Goal: Information Seeking & Learning: Check status

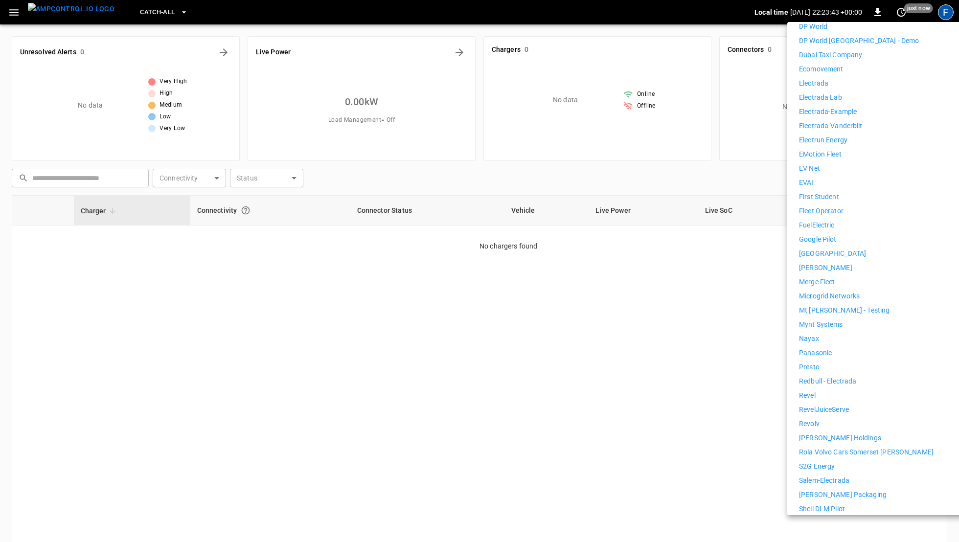
scroll to position [497, 0]
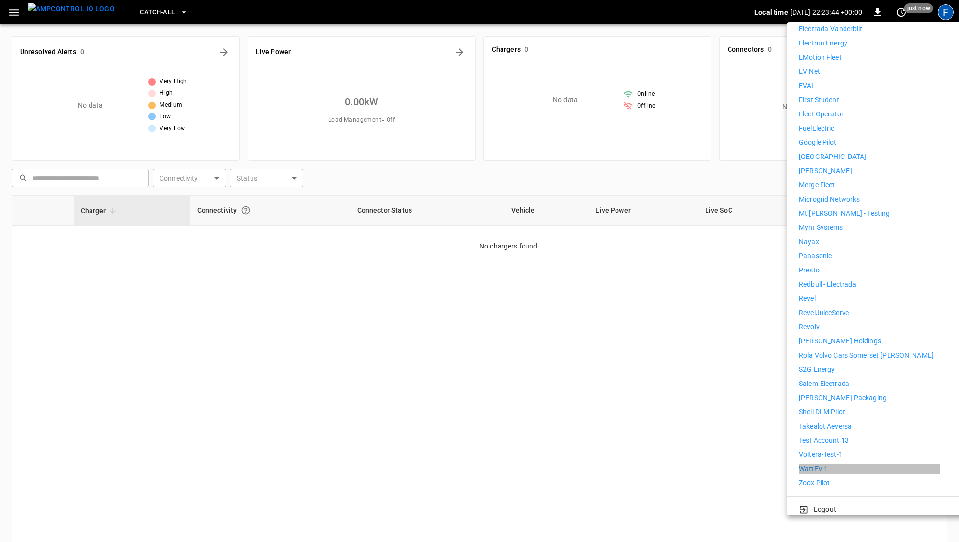
click at [815, 464] on p "WattEV 1" at bounding box center [813, 469] width 29 height 10
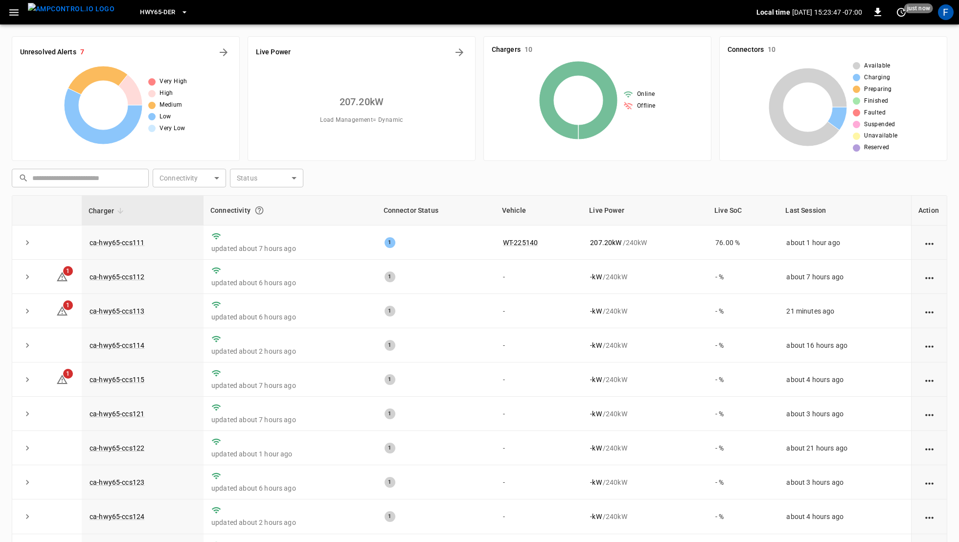
click at [146, 7] on span "HWY65-DER" at bounding box center [157, 12] width 35 height 11
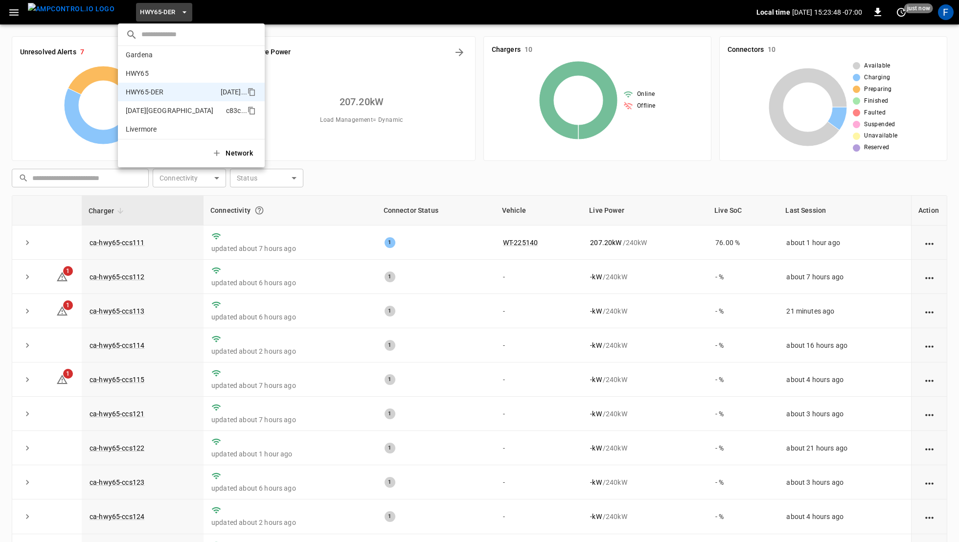
scroll to position [30, 0]
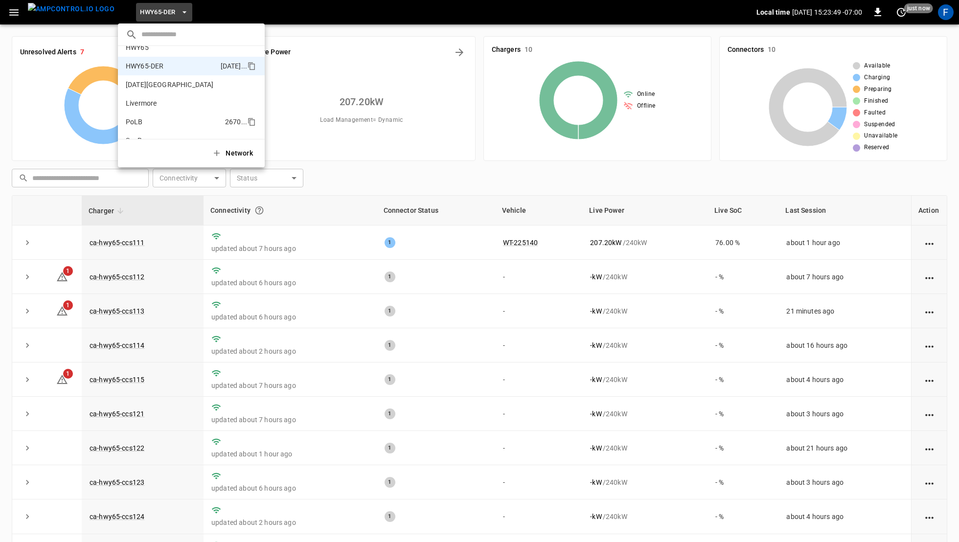
click at [153, 126] on p "PoLB" at bounding box center [173, 122] width 95 height 10
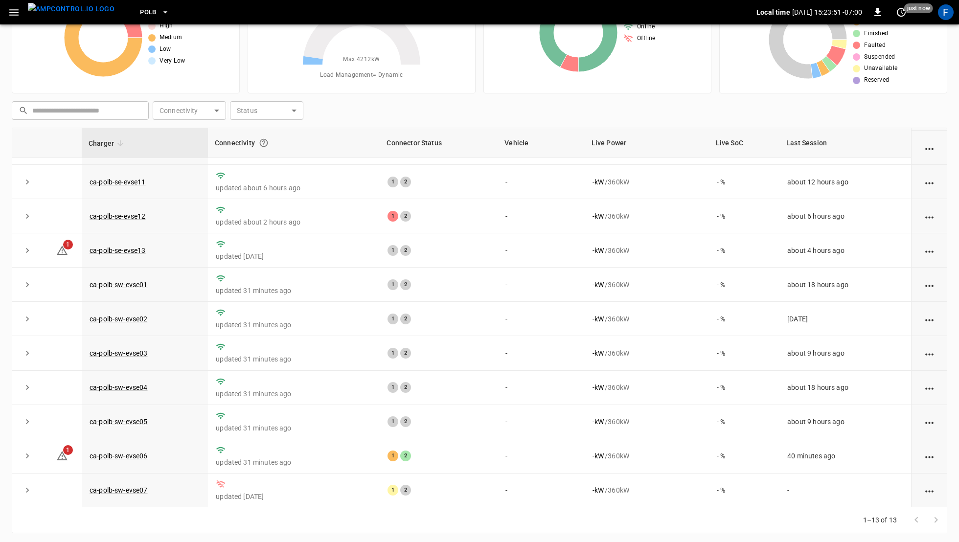
scroll to position [69, 0]
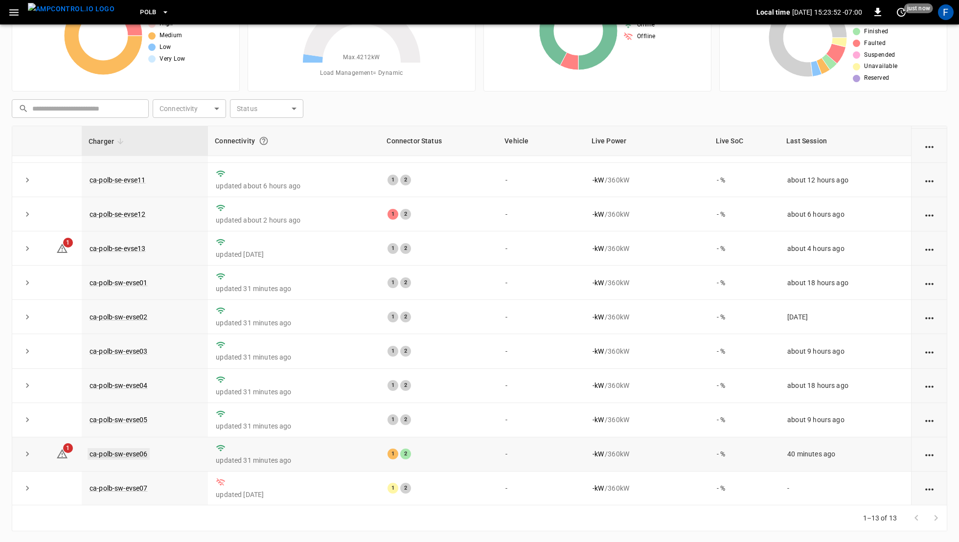
click at [130, 455] on link "ca-polb-sw-evse06" at bounding box center [119, 454] width 62 height 12
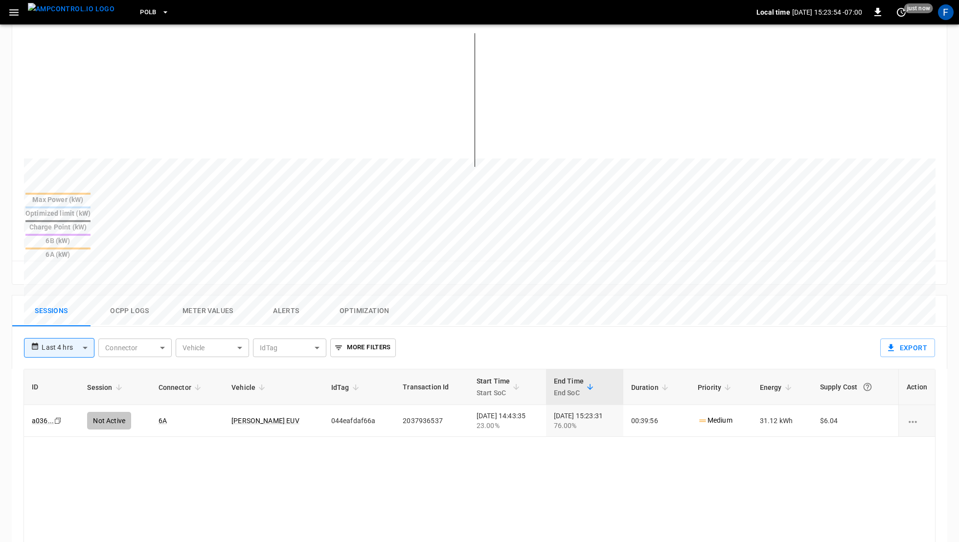
scroll to position [320, 0]
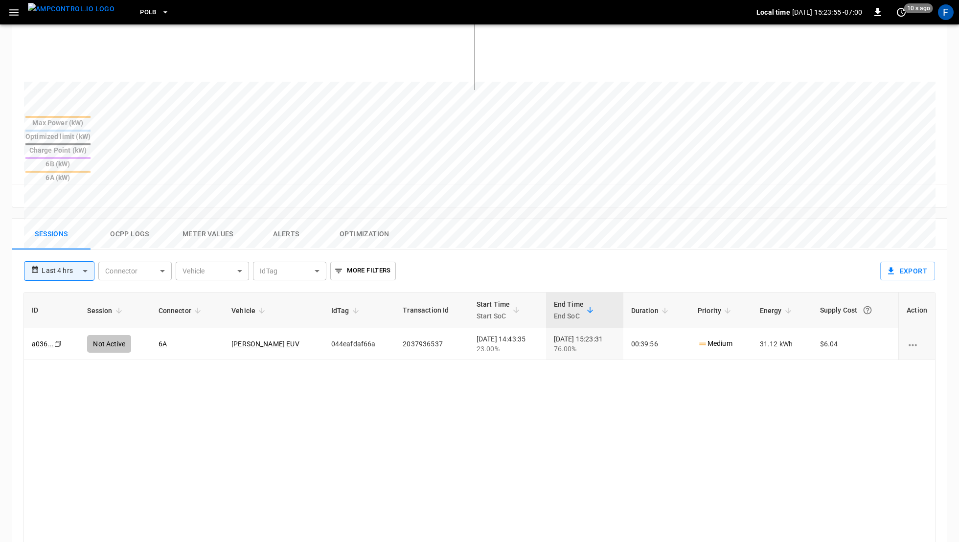
click at [131, 219] on button "Ocpp logs" at bounding box center [130, 234] width 78 height 31
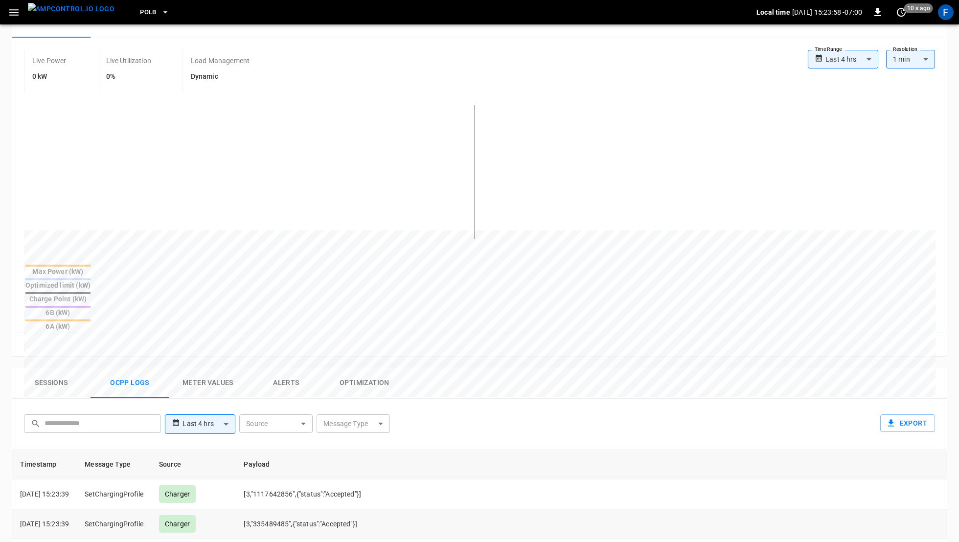
scroll to position [0, 0]
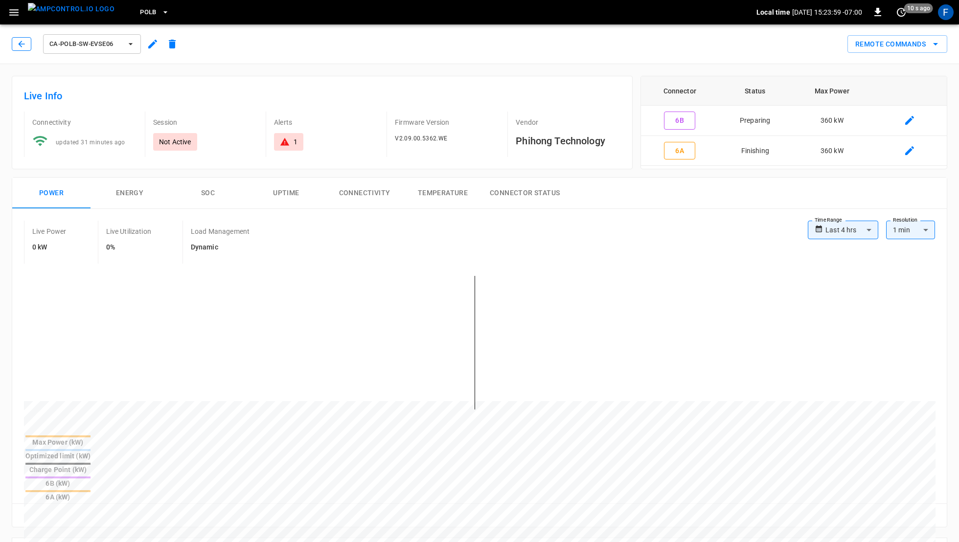
click at [23, 47] on icon "button" at bounding box center [22, 44] width 10 height 10
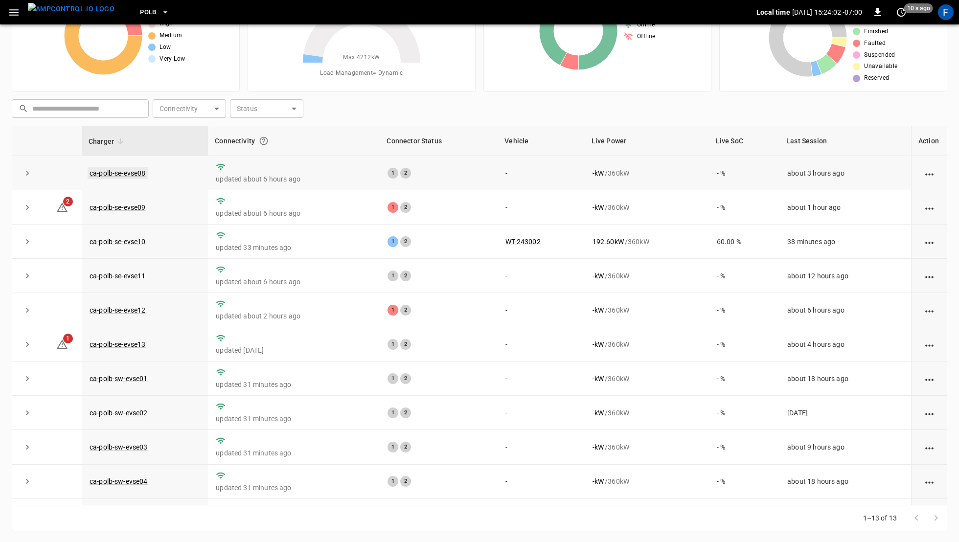
click at [133, 174] on link "ca-polb-se-evse08" at bounding box center [118, 173] width 60 height 12
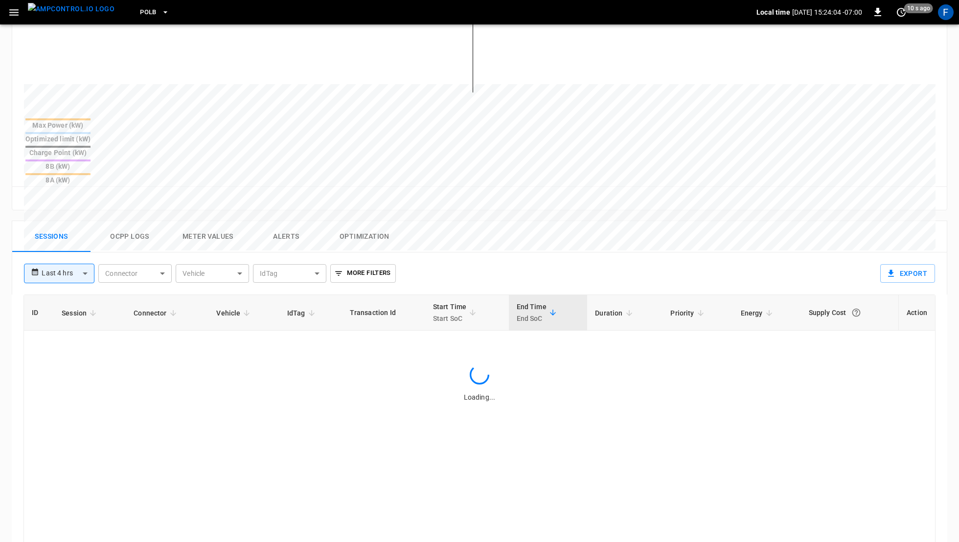
scroll to position [324, 0]
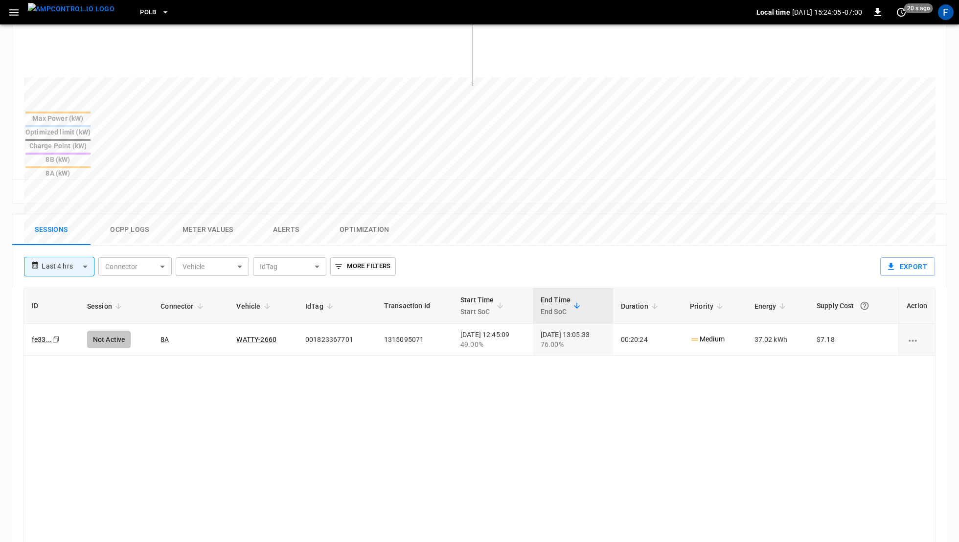
click at [135, 214] on button "Ocpp logs" at bounding box center [130, 229] width 78 height 31
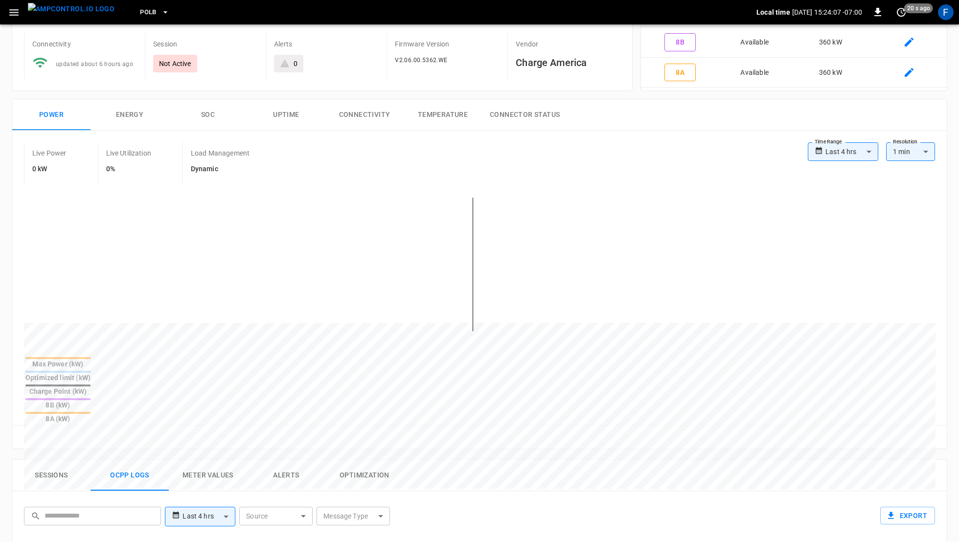
scroll to position [0, 0]
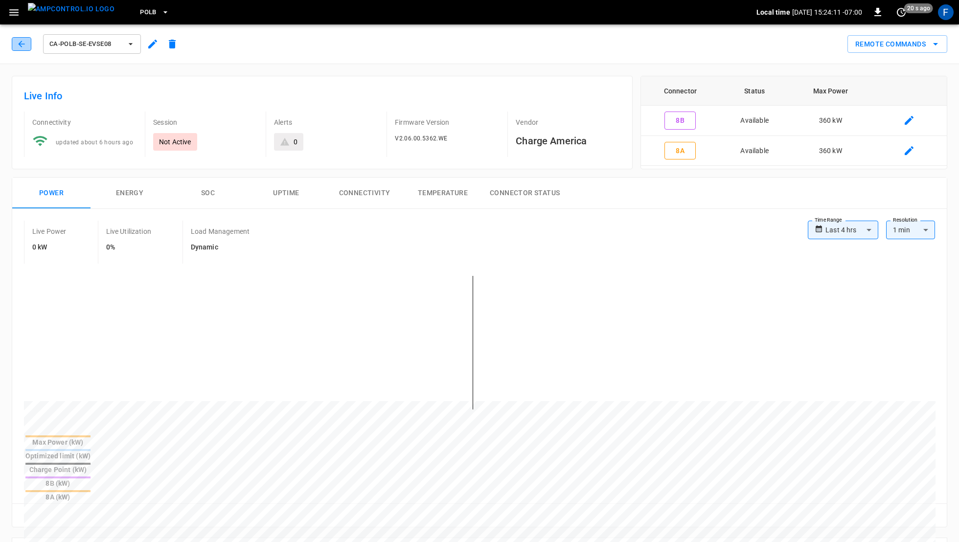
click at [22, 43] on icon "button" at bounding box center [22, 44] width 10 height 10
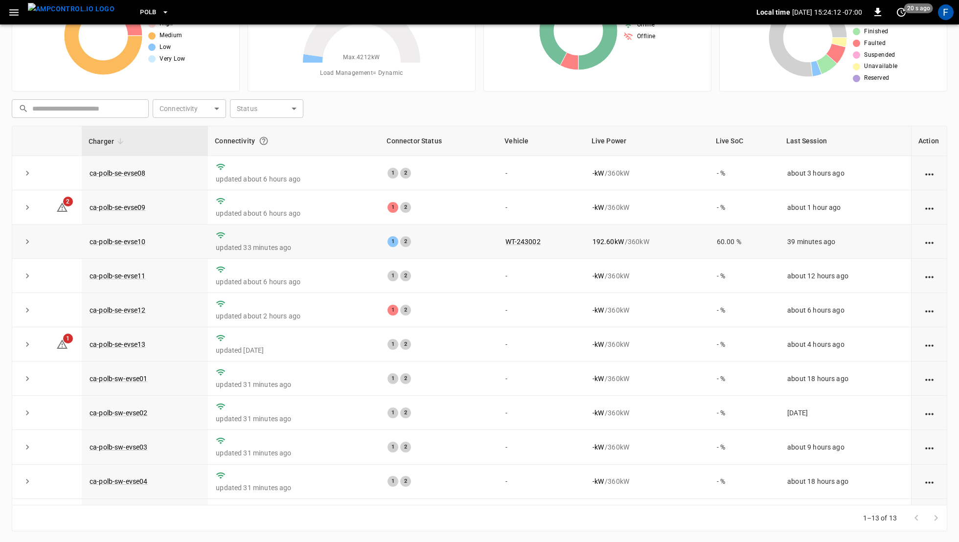
scroll to position [96, 0]
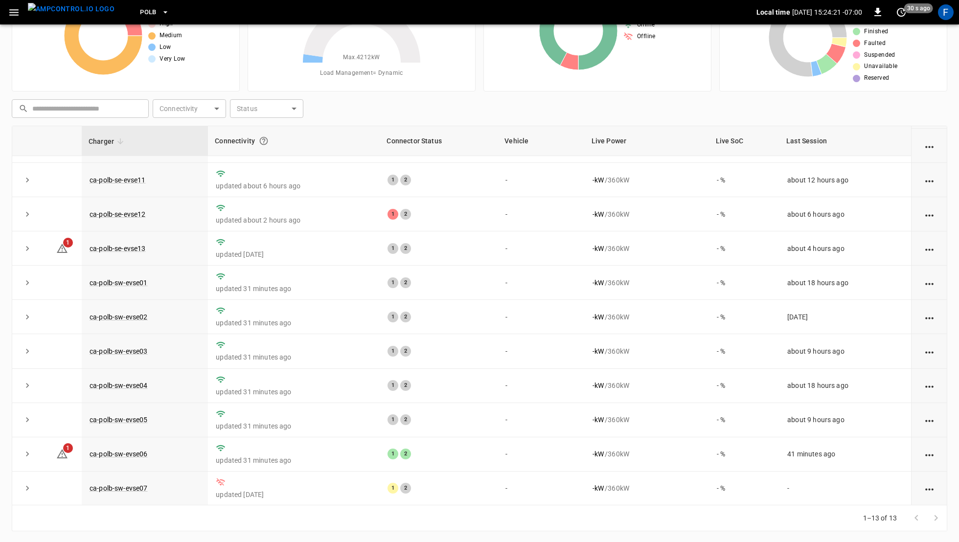
click at [19, 14] on icon "button" at bounding box center [14, 12] width 12 height 12
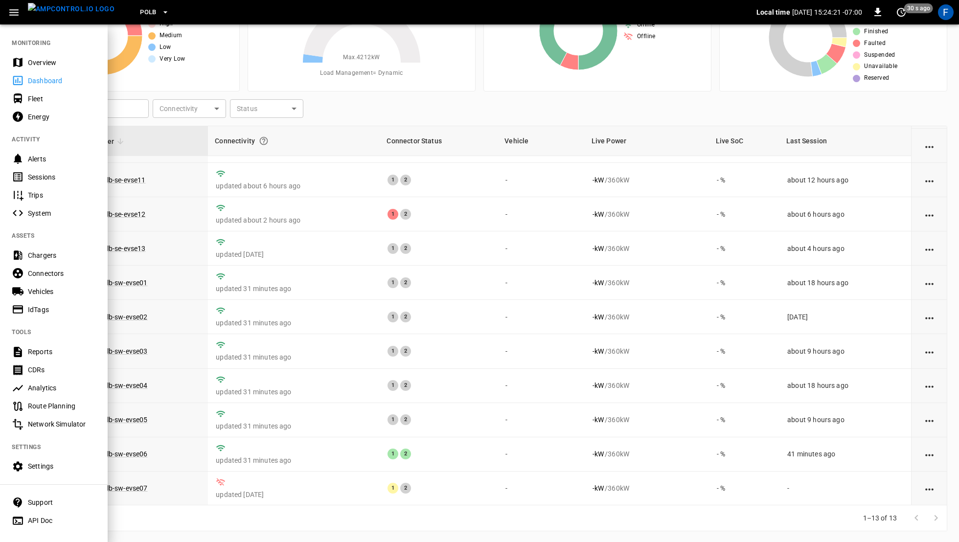
click at [19, 14] on icon "button" at bounding box center [14, 12] width 12 height 12
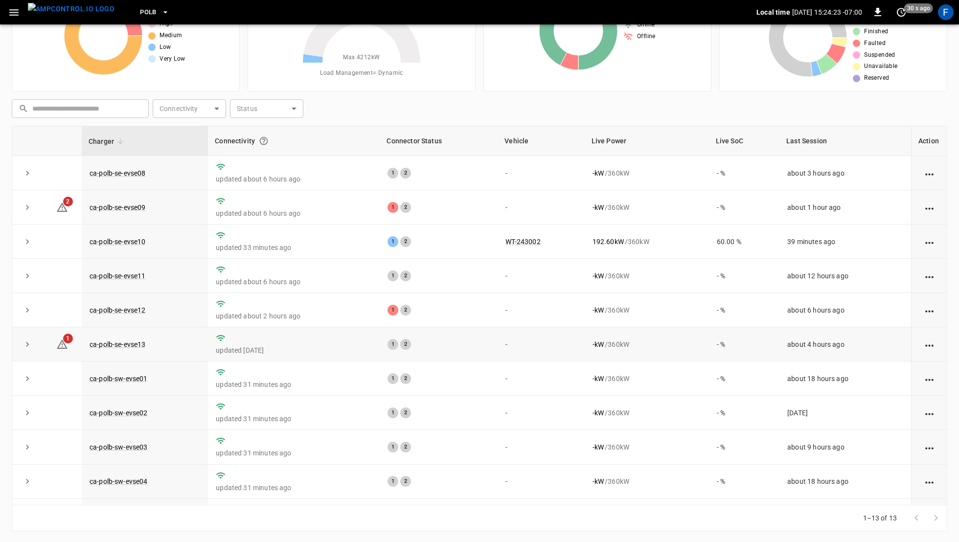
scroll to position [0, 0]
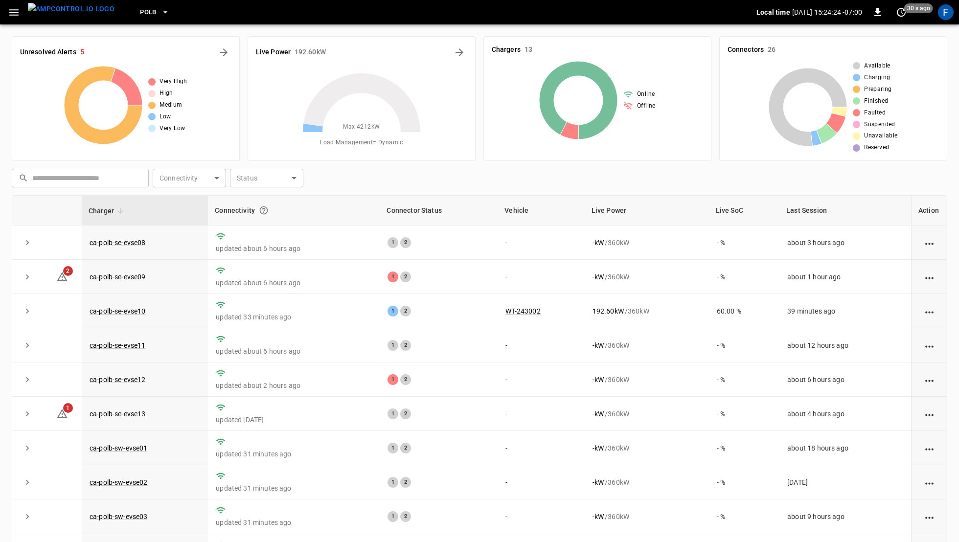
click at [353, 113] on icon at bounding box center [362, 132] width 122 height 122
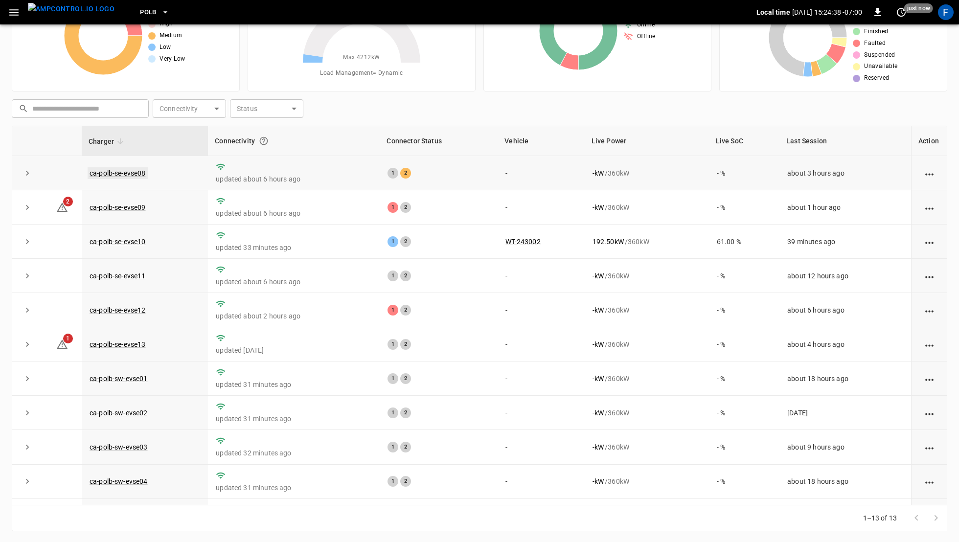
click at [124, 172] on link "ca-polb-se-evse08" at bounding box center [118, 173] width 60 height 12
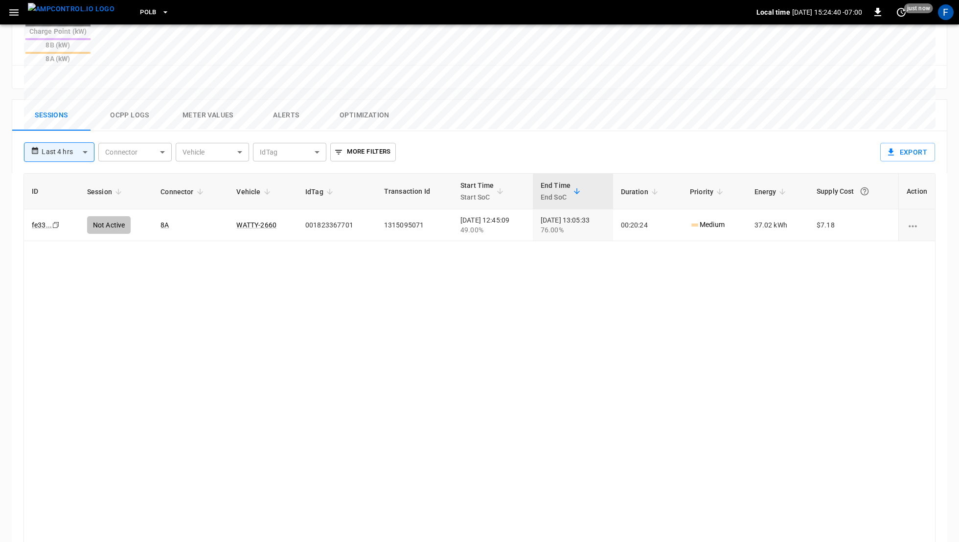
click at [135, 100] on button "Ocpp logs" at bounding box center [130, 115] width 78 height 31
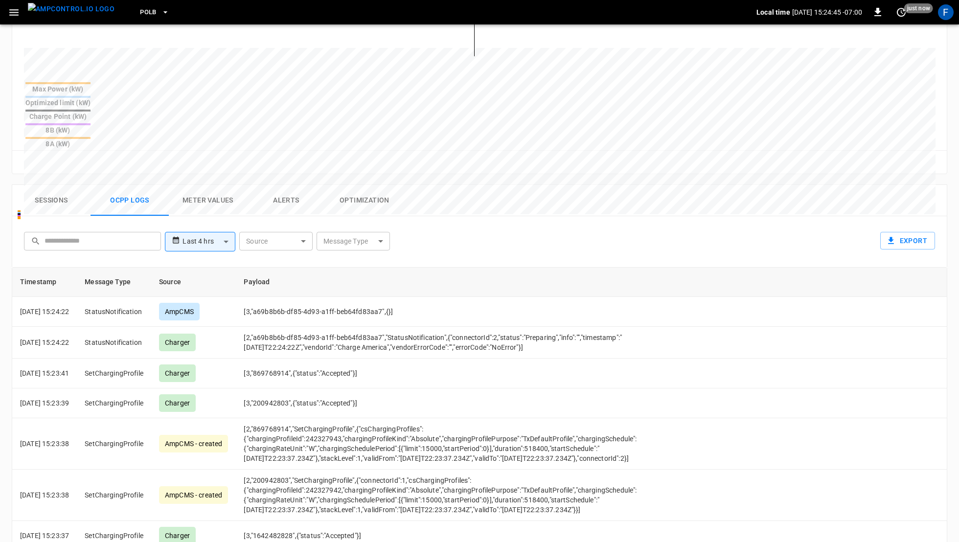
click at [13, 6] on icon "button" at bounding box center [14, 12] width 12 height 12
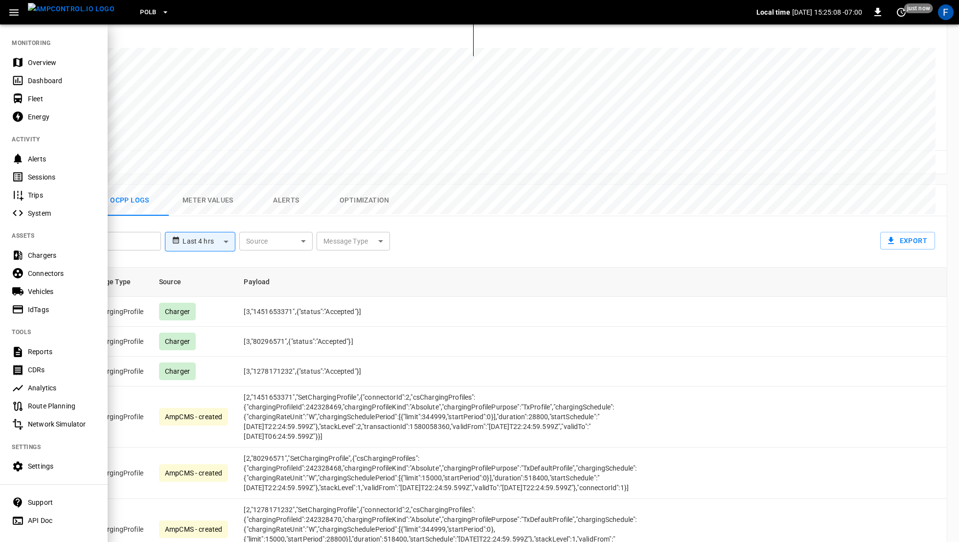
click at [299, 308] on div at bounding box center [479, 271] width 959 height 542
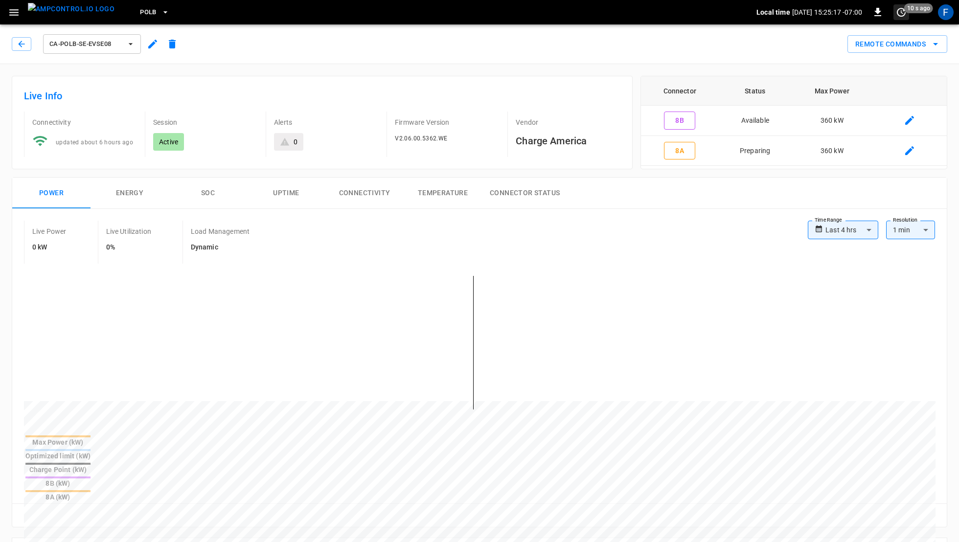
click at [902, 12] on icon "set refresh interval" at bounding box center [901, 12] width 9 height 9
click at [892, 34] on li "Refresh now" at bounding box center [870, 32] width 78 height 16
click at [889, 46] on li "Update every 5 sec" at bounding box center [870, 48] width 78 height 16
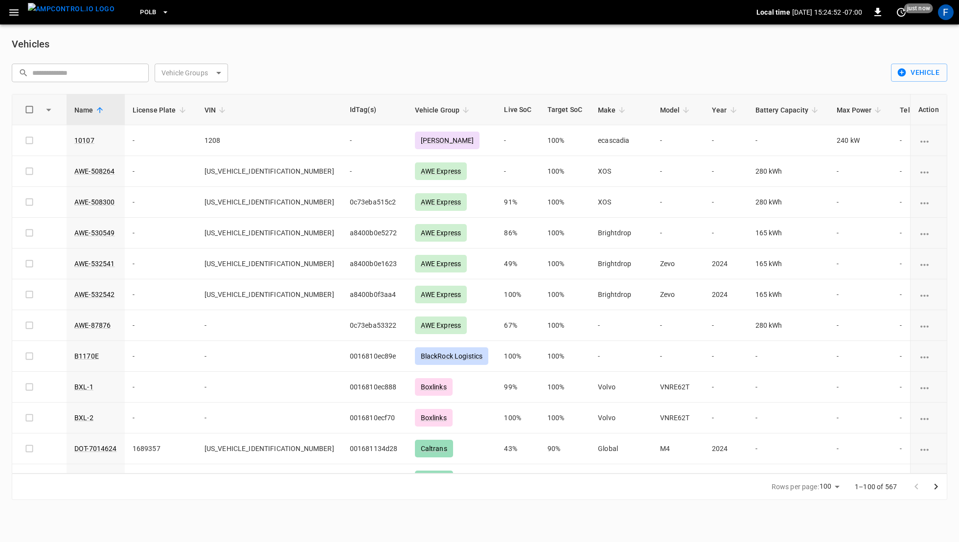
click at [90, 77] on input "text" at bounding box center [87, 73] width 110 height 18
type input "*"
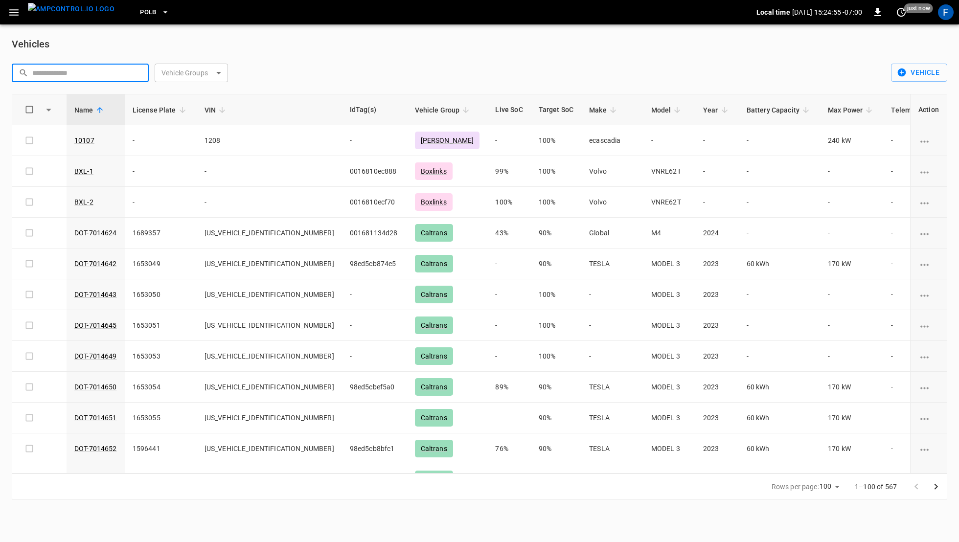
click at [188, 84] on div "Vehicles ​ ​ Vehicle Groups ​ Vehicle Groups Vehicle Name License Plate VIN IdT…" at bounding box center [479, 267] width 959 height 487
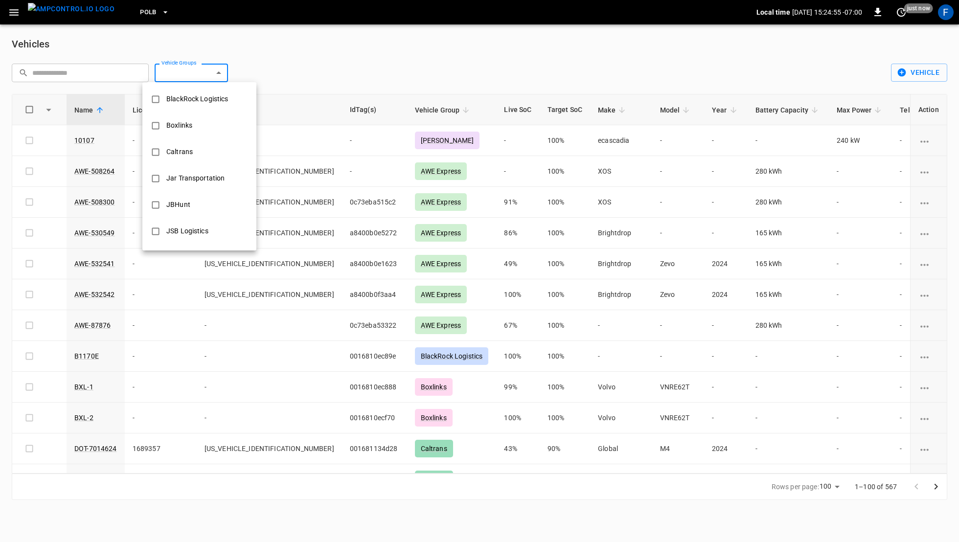
click at [188, 73] on body "PoLB Local time [DATE] 15:24:55 -07:00 0 just now F Vehicles ​ ​ Vehicle Groups…" at bounding box center [479, 256] width 959 height 512
click at [186, 119] on li "NFI" at bounding box center [199, 120] width 114 height 26
type input "***"
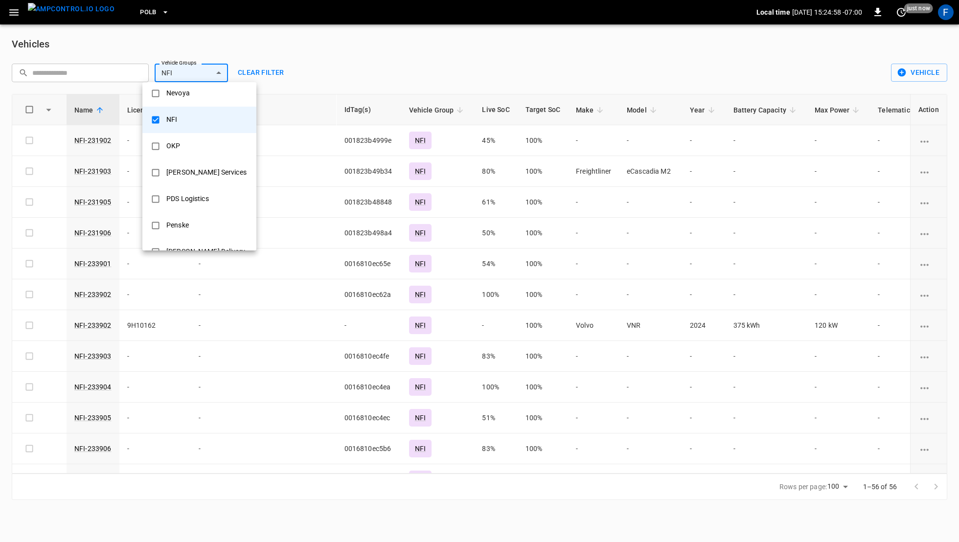
click at [369, 58] on div at bounding box center [479, 271] width 959 height 542
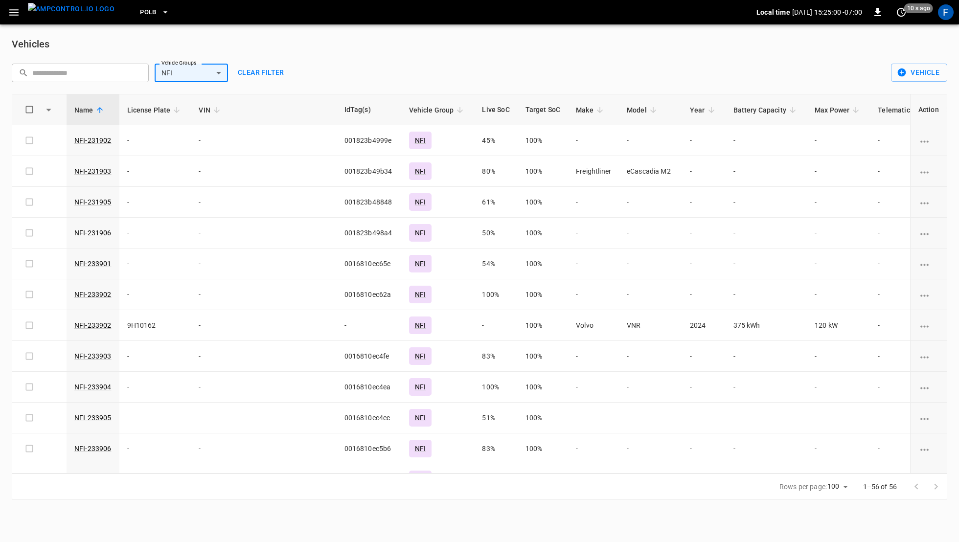
click at [74, 72] on input "text" at bounding box center [87, 73] width 110 height 18
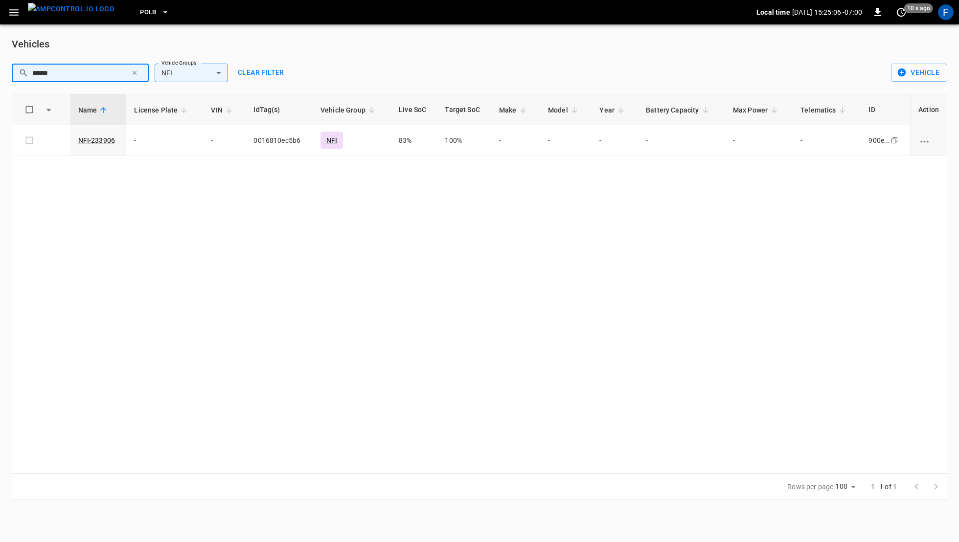
type input "******"
